Goal: Information Seeking & Learning: Learn about a topic

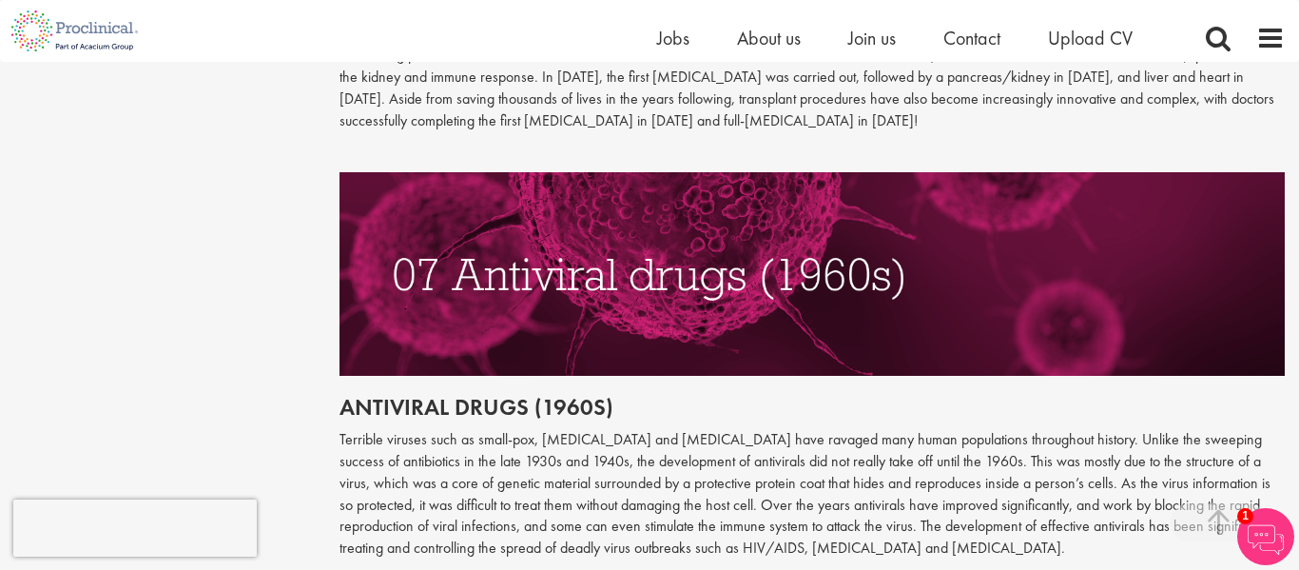
scroll to position [3539, 0]
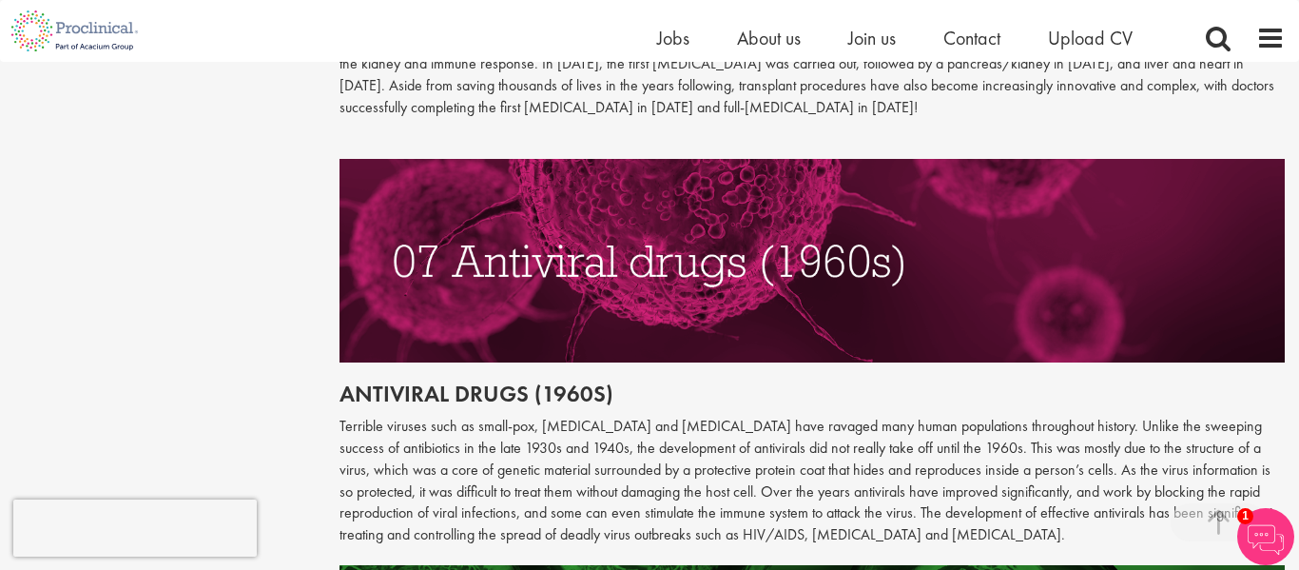
click at [1091, 234] on img at bounding box center [813, 260] width 946 height 203
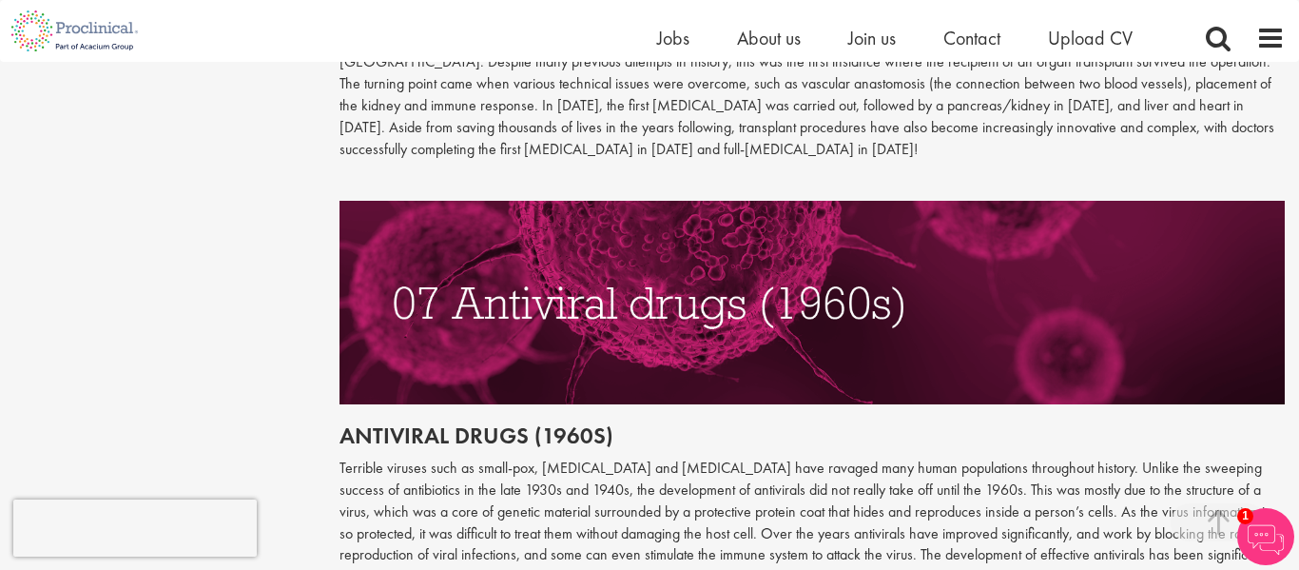
scroll to position [3495, 0]
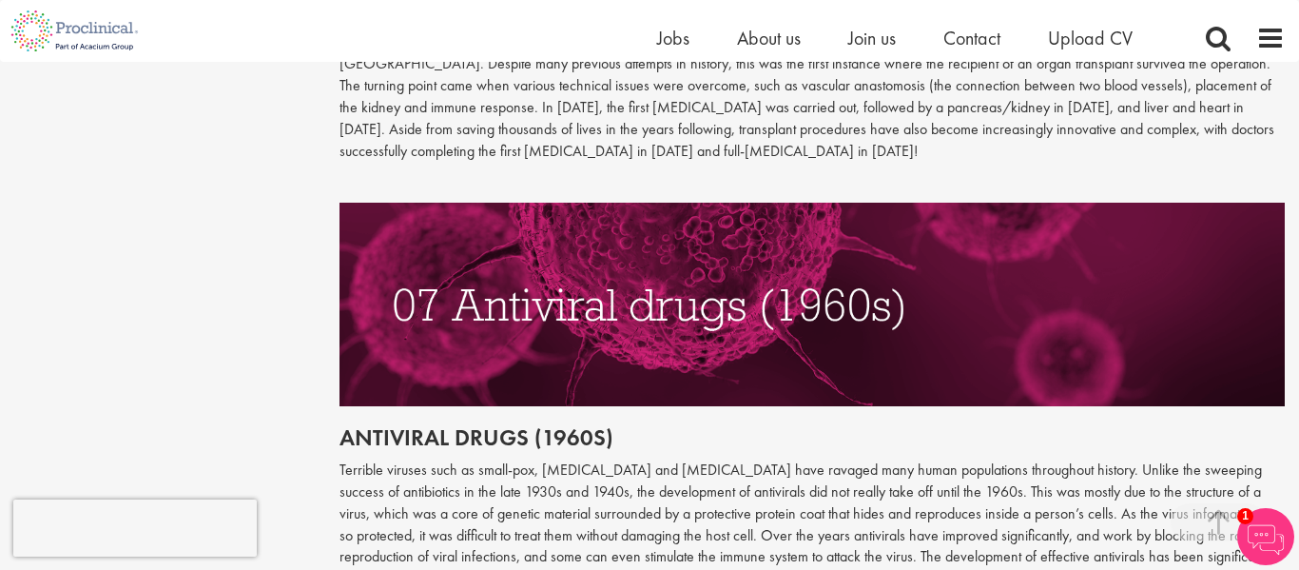
click at [656, 324] on img at bounding box center [813, 304] width 946 height 203
click at [679, 337] on img at bounding box center [813, 304] width 946 height 203
click at [680, 339] on img at bounding box center [813, 304] width 946 height 203
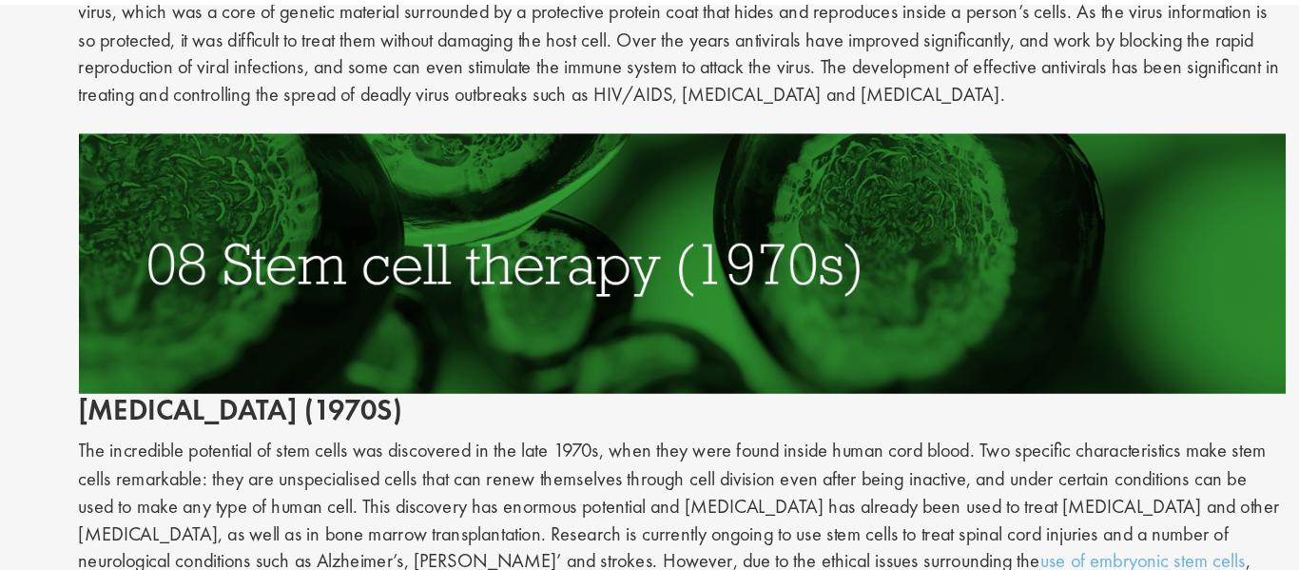
scroll to position [3942, 0]
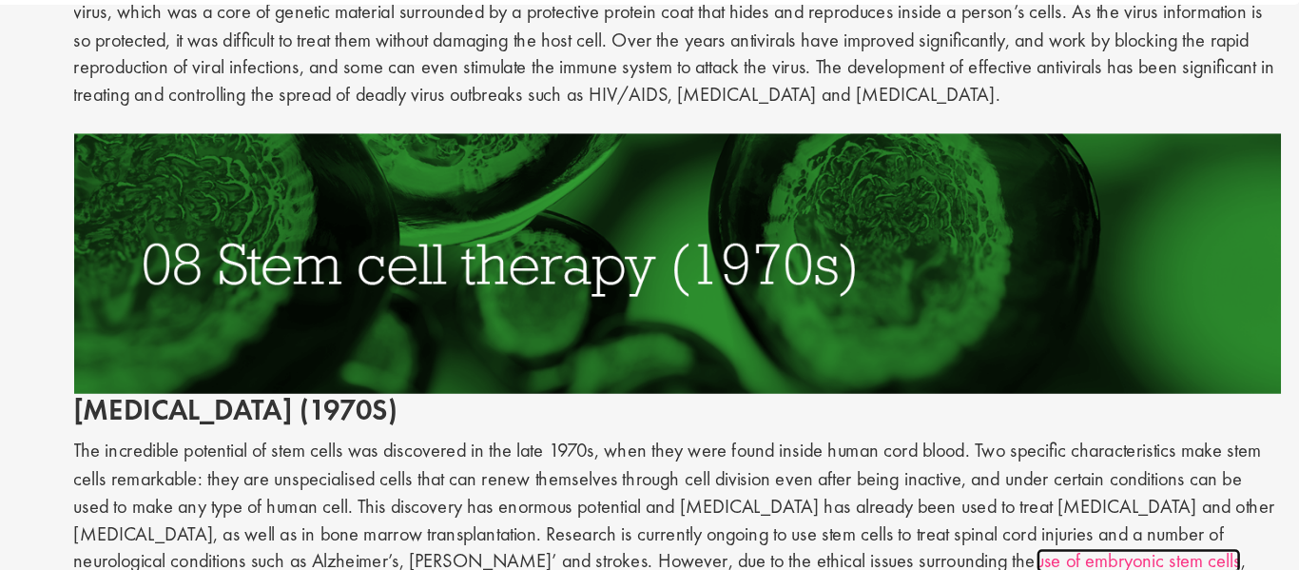
click at [1093, 487] on link "use of embryonic stem cells" at bounding box center [1173, 497] width 161 height 20
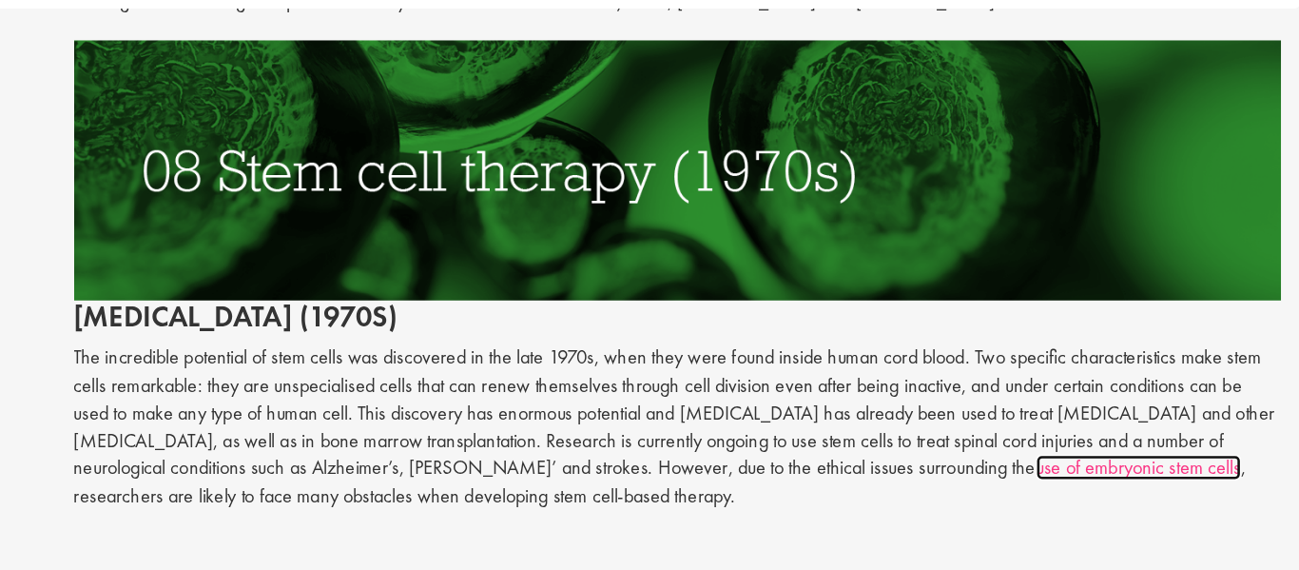
scroll to position [4018, 0]
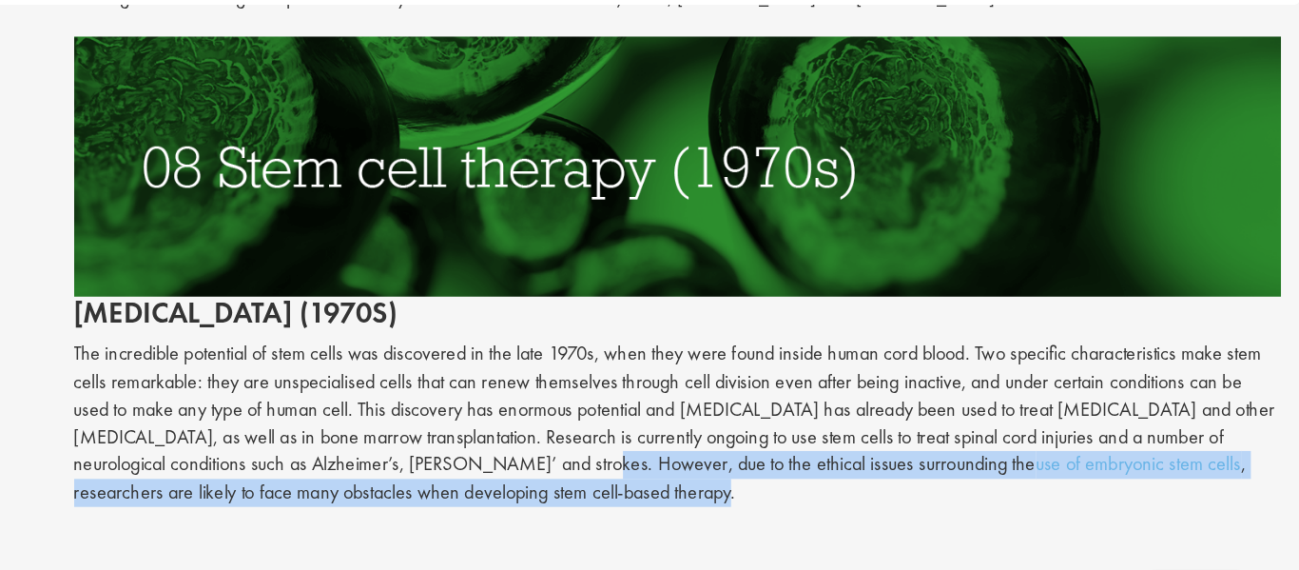
drag, startPoint x: 661, startPoint y: 359, endPoint x: 707, endPoint y: 375, distance: 48.4
click at [707, 375] on p "The incredible potential of stem cells was discovered in the late 1970s, when t…" at bounding box center [813, 389] width 946 height 130
click at [700, 380] on p "The incredible potential of stem cells was discovered in the late 1970s, when t…" at bounding box center [813, 389] width 946 height 130
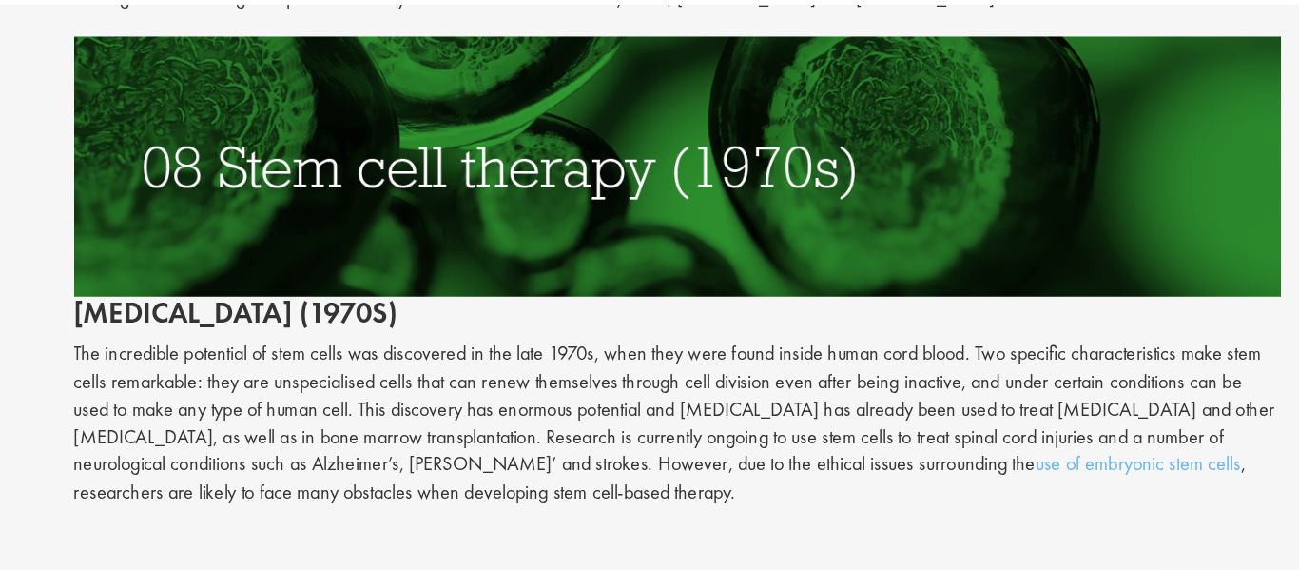
click at [720, 464] on div at bounding box center [812, 486] width 975 height 44
click at [640, 396] on div "Antiviral drugs (1960s) Terrible viruses such as small-pox, [MEDICAL_DATA] and …" at bounding box center [813, 517] width 946 height 1736
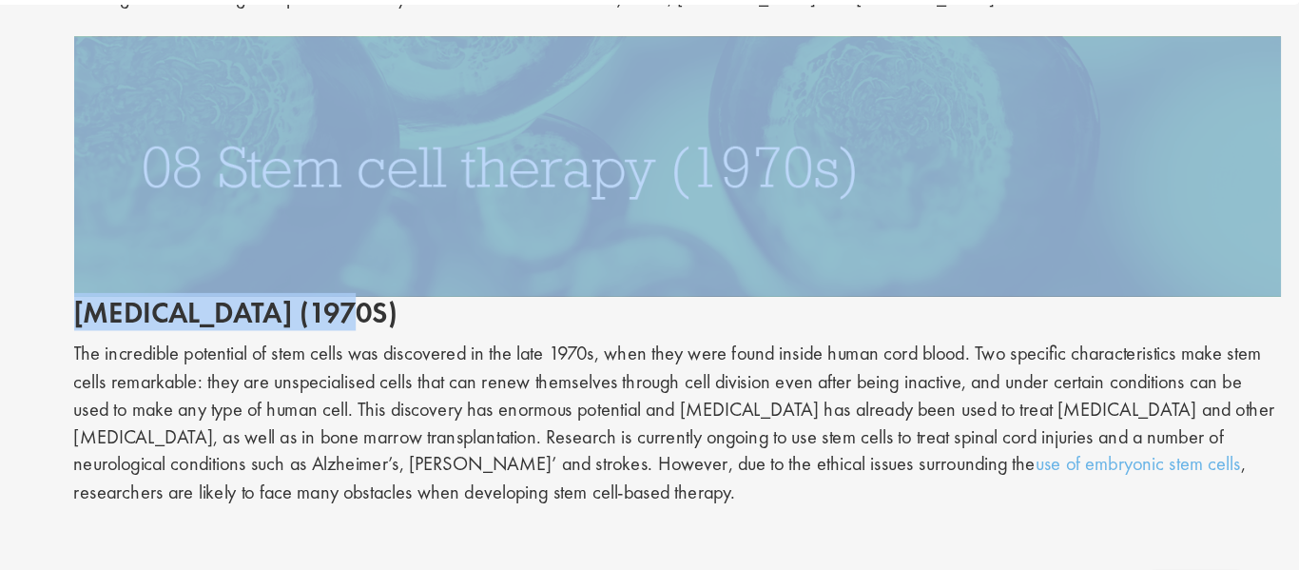
drag, startPoint x: 555, startPoint y: 233, endPoint x: 731, endPoint y: 207, distance: 178.8
click at [731, 207] on h2 "[MEDICAL_DATA] (1970s)" at bounding box center [813, 201] width 946 height 228
click at [697, 240] on h2 "[MEDICAL_DATA] (1970s)" at bounding box center [813, 201] width 946 height 228
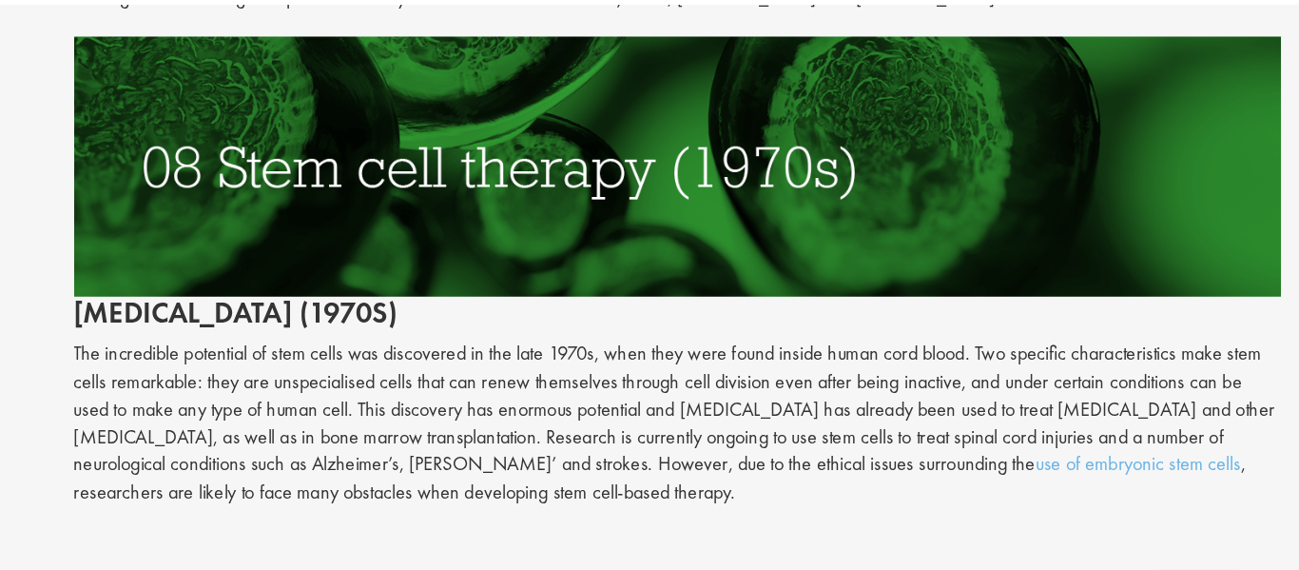
drag, startPoint x: 341, startPoint y: 271, endPoint x: 440, endPoint y: 295, distance: 101.7
click at [440, 324] on p "The incredible potential of stem cells was discovered in the late 1970s, when t…" at bounding box center [813, 389] width 946 height 130
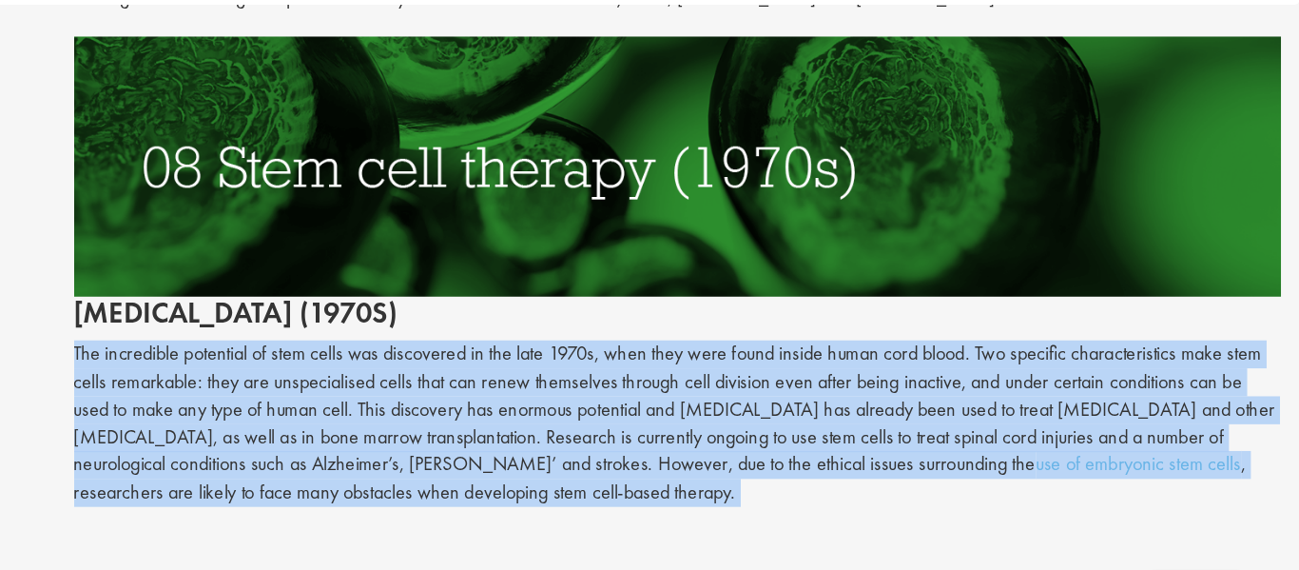
drag, startPoint x: 337, startPoint y: 273, endPoint x: 539, endPoint y: 394, distance: 235.9
click at [666, 174] on img at bounding box center [813, 188] width 946 height 203
click at [744, 370] on p "The incredible potential of stem cells was discovered in the late 1970s, when t…" at bounding box center [813, 389] width 946 height 130
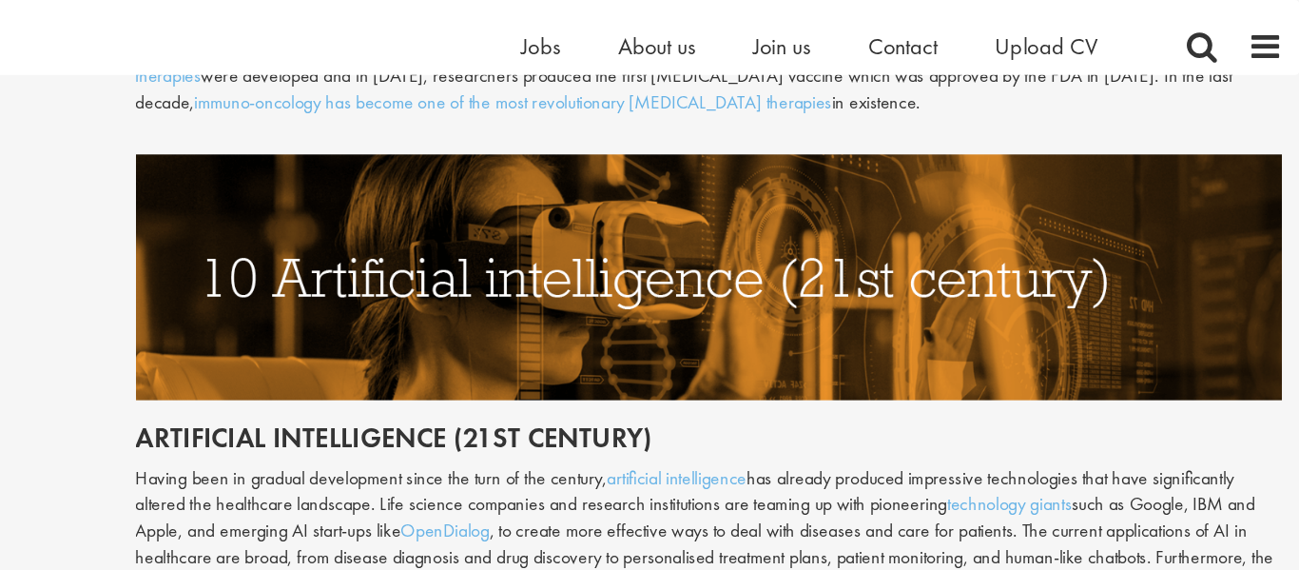
scroll to position [4792, 0]
